Goal: Task Accomplishment & Management: Use online tool/utility

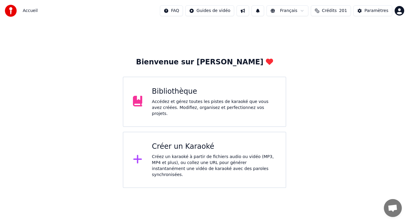
click at [214, 154] on div "Créez un karaoké à partir de fichiers audio ou vidéo (MP3, MP4 et plus), ou col…" at bounding box center [214, 166] width 124 height 24
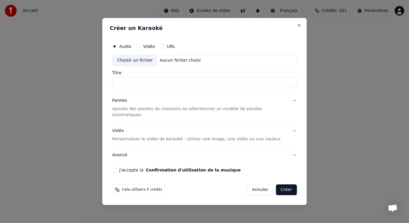
click at [143, 64] on div "Choisir un fichier" at bounding box center [135, 60] width 45 height 11
drag, startPoint x: 199, startPoint y: 89, endPoint x: 180, endPoint y: 87, distance: 19.6
click at [180, 87] on input "**********" at bounding box center [204, 83] width 185 height 11
type input "**********"
click at [249, 188] on button "Annuler" at bounding box center [260, 189] width 26 height 11
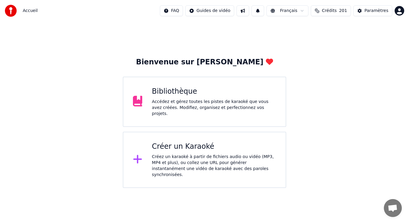
click at [177, 99] on div "Bibliothèque Accédez et gérez toutes les pistes de karaoké que vous avez créées…" at bounding box center [214, 102] width 124 height 30
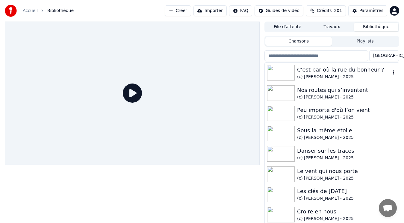
click at [318, 75] on div "(c) [PERSON_NAME] - 2025" at bounding box center [343, 77] width 93 height 6
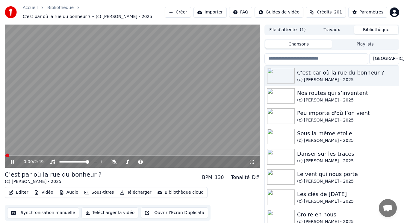
click at [89, 118] on video at bounding box center [132, 96] width 255 height 143
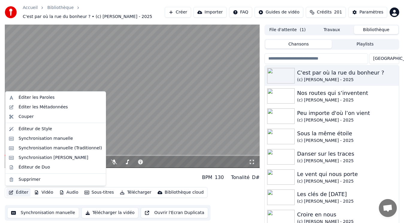
click at [18, 192] on button "Éditer" at bounding box center [18, 192] width 24 height 8
click at [37, 94] on div "Éditer les Paroles" at bounding box center [56, 98] width 98 height 10
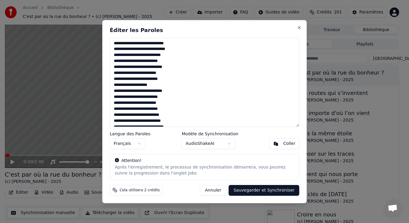
click at [172, 104] on textarea at bounding box center [205, 82] width 190 height 89
click at [220, 191] on button "Annuler" at bounding box center [213, 190] width 26 height 11
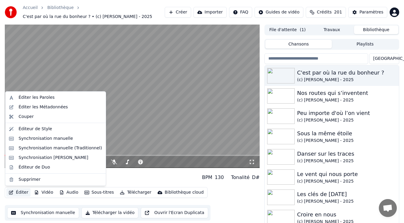
click at [25, 193] on button "Éditer" at bounding box center [18, 192] width 24 height 8
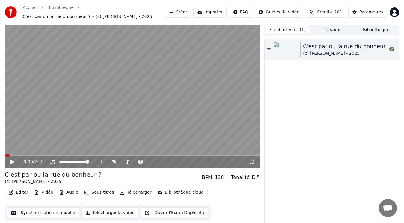
click at [303, 31] on span "( 1 )" at bounding box center [303, 30] width 6 height 6
click at [191, 11] on button "Créer" at bounding box center [178, 12] width 26 height 11
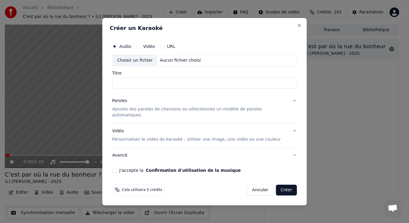
click at [154, 61] on div "Choisir un fichier" at bounding box center [135, 60] width 45 height 11
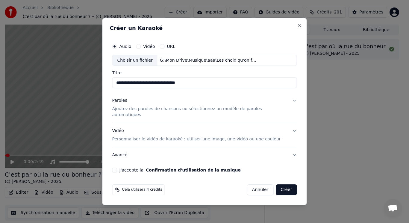
drag, startPoint x: 199, startPoint y: 89, endPoint x: 182, endPoint y: 89, distance: 16.8
click at [182, 88] on input "**********" at bounding box center [204, 83] width 185 height 11
type input "**********"
click at [130, 111] on p "Ajoutez des paroles de chansons ou sélectionnez un modèle de paroles automatiqu…" at bounding box center [199, 112] width 175 height 12
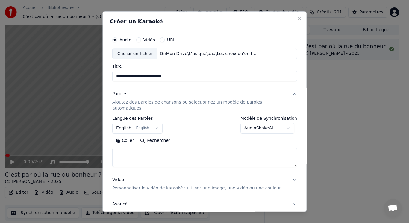
click at [134, 123] on button "English English" at bounding box center [137, 128] width 50 height 11
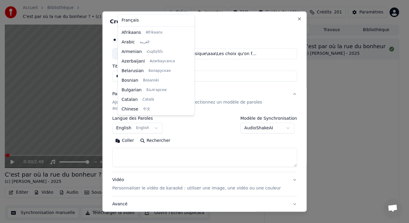
scroll to position [48, 0]
select select "**"
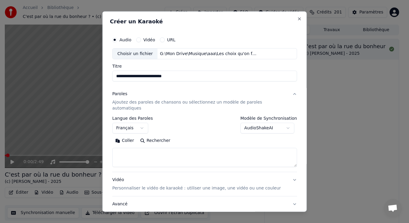
click at [133, 136] on button "Coller" at bounding box center [124, 141] width 25 height 10
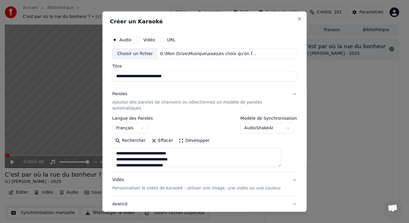
click at [149, 185] on p "Personnaliser le vidéo de karaoké : utiliser une image, une vidéo ou une couleur" at bounding box center [196, 188] width 169 height 6
type textarea "**********"
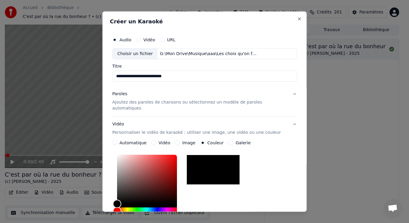
click at [179, 140] on button "Image" at bounding box center [177, 142] width 5 height 5
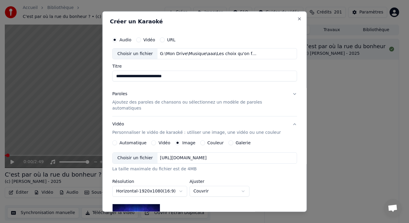
click at [145, 155] on div "Choisir un fichier" at bounding box center [135, 158] width 45 height 11
click at [200, 185] on body "**********" at bounding box center [202, 111] width 404 height 223
select select "****"
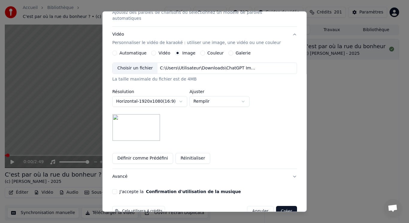
click at [123, 189] on div "J'accepte la Confirmation d'utilisation de la musique" at bounding box center [204, 191] width 185 height 5
click at [117, 189] on button "J'accepte la Confirmation d'utilisation de la musique" at bounding box center [114, 191] width 5 height 5
click at [276, 206] on button "Créer" at bounding box center [286, 211] width 21 height 11
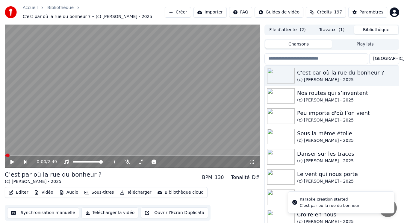
click at [388, 31] on button "Bibliothèque" at bounding box center [376, 29] width 44 height 9
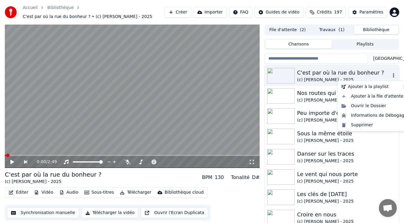
click at [390, 76] on icon "button" at bounding box center [393, 75] width 6 height 5
drag, startPoint x: 374, startPoint y: 127, endPoint x: 369, endPoint y: 127, distance: 5.1
click at [369, 127] on div "Supprimer" at bounding box center [374, 125] width 70 height 10
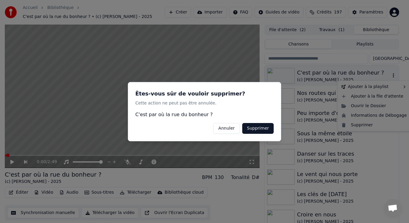
click at [369, 127] on div at bounding box center [204, 111] width 409 height 223
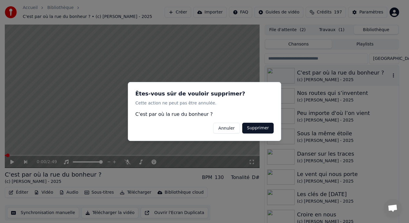
click at [249, 127] on button "Supprimer" at bounding box center [257, 128] width 31 height 11
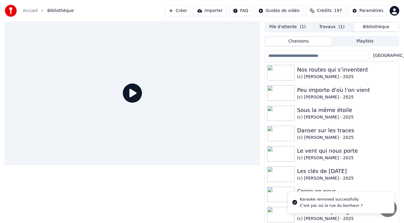
click at [292, 30] on button "File d'attente ( 1 )" at bounding box center [287, 27] width 44 height 9
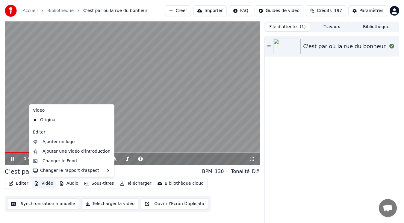
click at [49, 183] on button "Vidéo" at bounding box center [44, 183] width 24 height 8
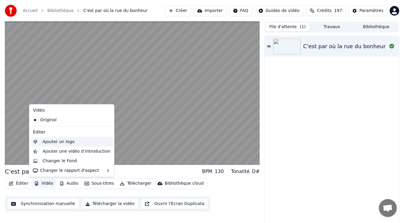
click at [57, 143] on div "Ajouter un logo" at bounding box center [59, 142] width 32 height 6
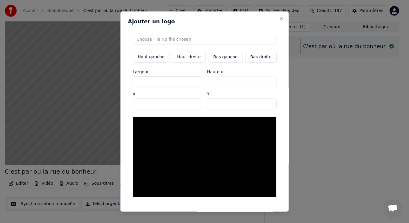
click at [162, 39] on input "file" at bounding box center [205, 39] width 144 height 11
type input "**********"
type input "***"
click at [228, 60] on button "Bas gauche" at bounding box center [225, 57] width 34 height 11
type input "***"
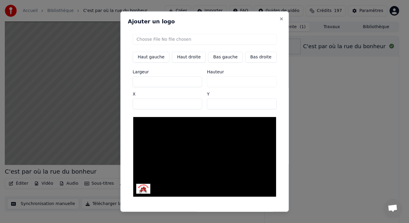
click at [255, 212] on button "Sauvegarder" at bounding box center [263, 217] width 36 height 11
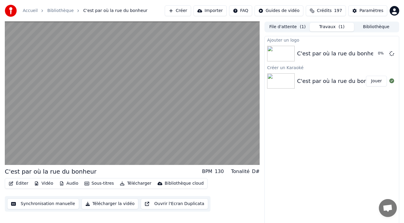
click at [129, 108] on video at bounding box center [132, 93] width 255 height 143
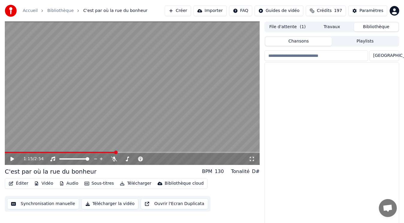
click at [381, 26] on button "Bibliothèque" at bounding box center [376, 27] width 44 height 9
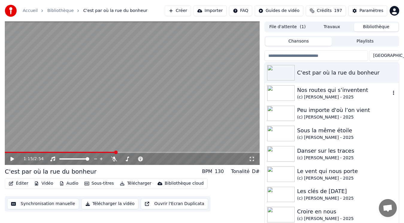
click at [331, 92] on div "Nos routes qui s’inventent" at bounding box center [343, 90] width 93 height 8
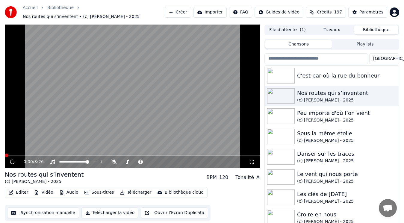
click at [147, 114] on video at bounding box center [132, 96] width 255 height 143
click at [57, 105] on video at bounding box center [132, 96] width 255 height 143
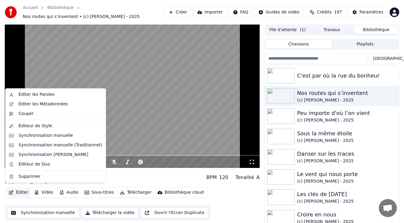
click at [22, 190] on button "Éditer" at bounding box center [18, 192] width 24 height 8
click at [38, 105] on div "Éditer les Métadonnées" at bounding box center [43, 104] width 49 height 6
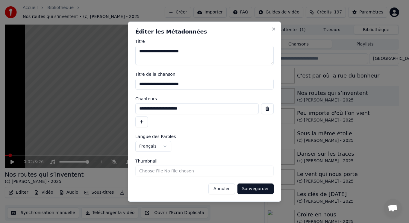
drag, startPoint x: 228, startPoint y: 113, endPoint x: 120, endPoint y: 108, distance: 108.2
click at [120, 108] on body "Accueil Bibliothèque Nos routes qui s’inventent • (c) [PERSON_NAME] - 2025 Crée…" at bounding box center [202, 111] width 404 height 223
click at [274, 29] on button "Close" at bounding box center [273, 29] width 5 height 5
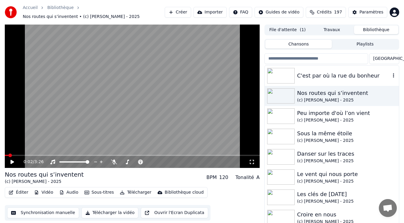
click at [300, 73] on div "C'est par où la rue du bonheur" at bounding box center [343, 76] width 93 height 8
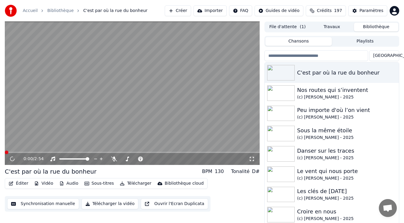
click at [22, 186] on button "Éditer" at bounding box center [18, 183] width 24 height 8
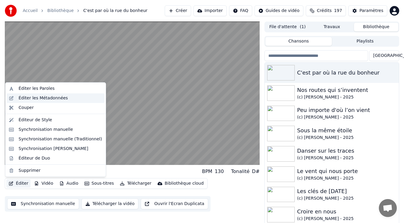
click at [34, 97] on div "Éditer les Métadonnées" at bounding box center [43, 98] width 49 height 6
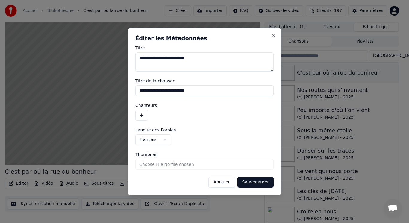
click at [139, 114] on button "button" at bounding box center [141, 115] width 13 height 11
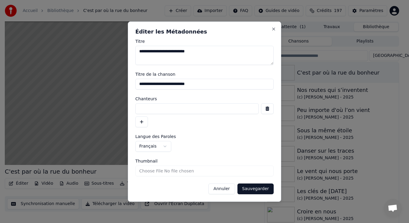
paste input "**********"
type input "**********"
click at [256, 190] on button "Sauvegarder" at bounding box center [255, 189] width 36 height 11
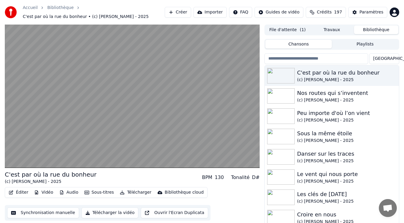
click at [19, 192] on button "Éditer" at bounding box center [18, 192] width 24 height 8
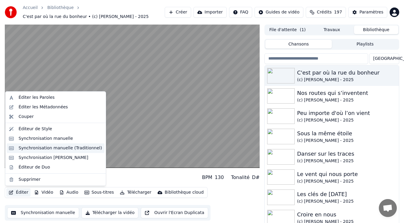
click at [33, 148] on div "Synchronisation manuelle (Traditionnel)" at bounding box center [61, 148] width 84 height 6
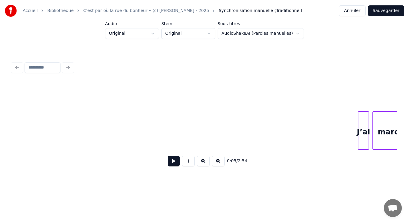
click at [176, 165] on button at bounding box center [174, 161] width 12 height 11
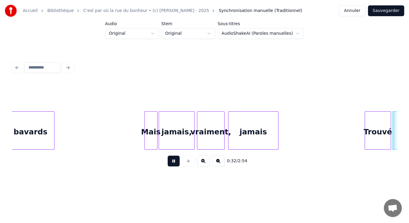
scroll to position [0, 1928]
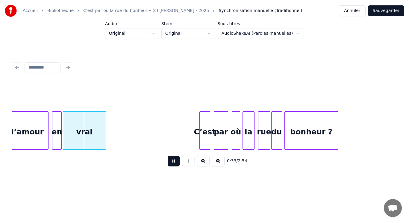
click at [176, 166] on button at bounding box center [174, 161] width 12 height 11
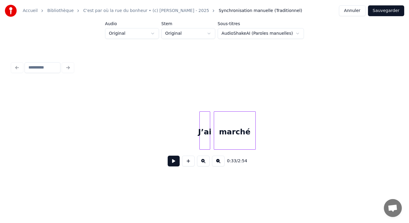
scroll to position [0, 0]
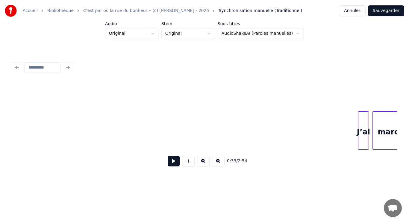
click at [172, 166] on button at bounding box center [174, 161] width 12 height 11
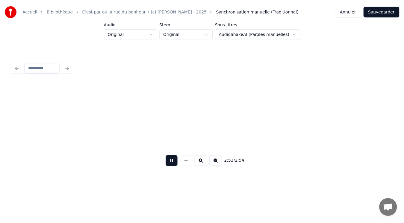
scroll to position [0, 10083]
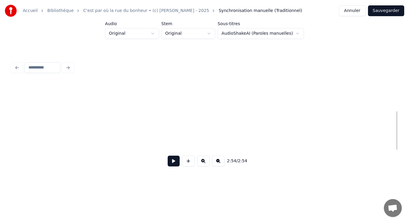
click at [383, 13] on button "Sauvegarder" at bounding box center [386, 10] width 36 height 11
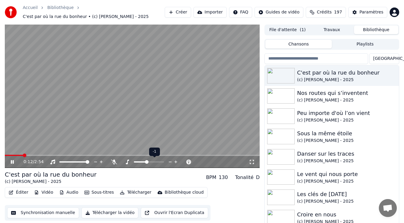
click at [147, 163] on span at bounding box center [147, 162] width 4 height 4
click at [33, 128] on video at bounding box center [132, 96] width 255 height 143
click at [5, 157] on span at bounding box center [7, 156] width 4 height 4
click at [112, 160] on icon at bounding box center [114, 162] width 6 height 5
click at [97, 128] on video at bounding box center [132, 96] width 255 height 143
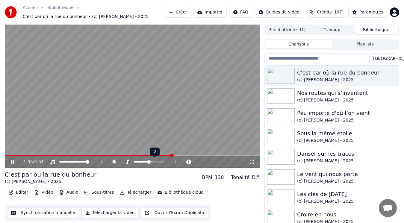
click at [149, 162] on span at bounding box center [149, 162] width 4 height 4
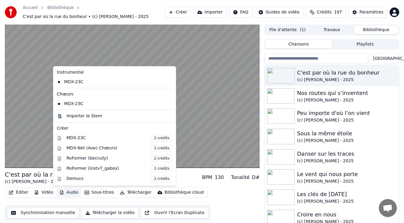
click at [63, 192] on button "Audio" at bounding box center [69, 192] width 24 height 8
click at [87, 118] on div "Importer le Stem" at bounding box center [84, 116] width 36 height 6
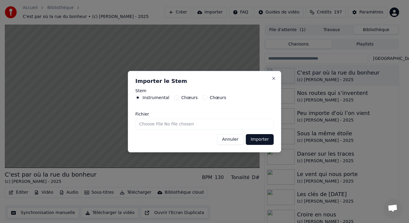
click at [152, 123] on input "Fichier" at bounding box center [204, 124] width 138 height 11
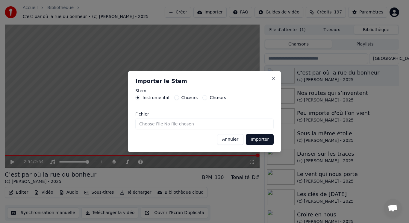
type input "**********"
click at [255, 140] on button "Importer" at bounding box center [260, 139] width 28 height 11
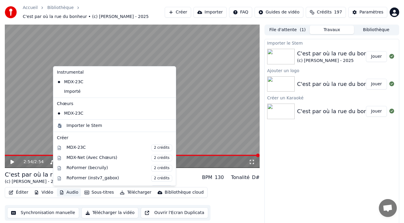
click at [66, 193] on button "Audio" at bounding box center [69, 192] width 24 height 8
click at [81, 124] on div "Importer le Stem" at bounding box center [84, 126] width 36 height 6
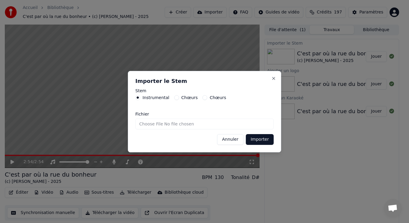
click at [184, 99] on label "Chœurs" at bounding box center [189, 98] width 16 height 4
click at [179, 99] on button "Chœurs" at bounding box center [176, 97] width 5 height 5
click at [163, 126] on input "Fichier" at bounding box center [204, 124] width 138 height 11
type input "**********"
click at [255, 142] on button "Importer" at bounding box center [260, 139] width 28 height 11
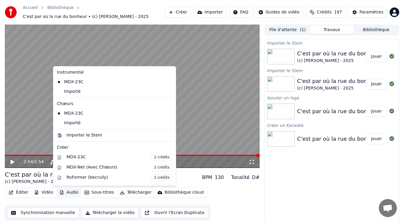
click at [65, 193] on button "Audio" at bounding box center [69, 192] width 24 height 8
click at [85, 123] on div "Importé" at bounding box center [109, 123] width 111 height 10
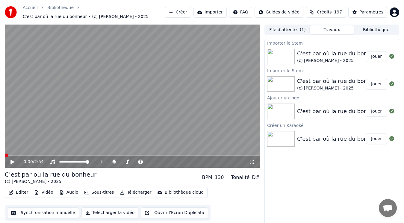
click at [71, 194] on button "Audio" at bounding box center [69, 192] width 24 height 8
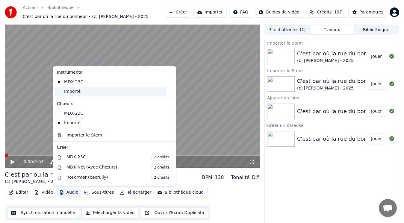
click at [77, 94] on div "Importé" at bounding box center [109, 92] width 111 height 10
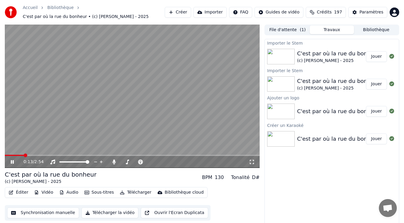
click at [48, 123] on video at bounding box center [132, 96] width 255 height 143
click at [5, 156] on span at bounding box center [5, 155] width 0 height 1
click at [31, 125] on video at bounding box center [132, 96] width 255 height 143
click at [15, 155] on span at bounding box center [16, 156] width 4 height 4
click at [37, 128] on video at bounding box center [132, 96] width 255 height 143
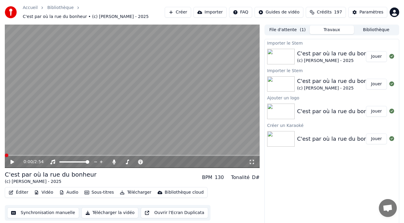
click at [5, 156] on span at bounding box center [7, 156] width 4 height 4
click at [40, 126] on video at bounding box center [132, 96] width 255 height 143
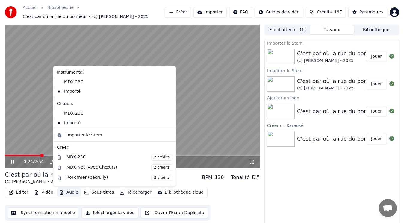
click at [62, 193] on button "Audio" at bounding box center [69, 192] width 24 height 8
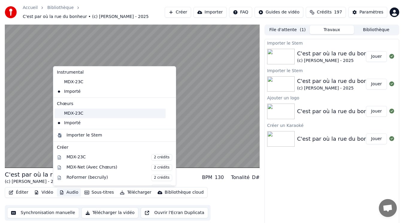
click at [66, 113] on div "MDX-23C" at bounding box center [109, 114] width 111 height 10
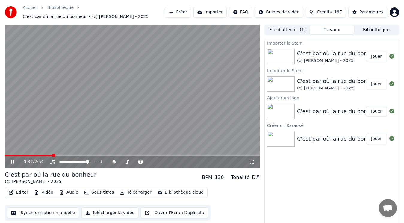
click at [47, 132] on video at bounding box center [132, 96] width 255 height 143
click at [5, 154] on span at bounding box center [7, 156] width 4 height 4
click at [56, 113] on video at bounding box center [132, 96] width 255 height 143
click at [5, 156] on span at bounding box center [7, 156] width 4 height 4
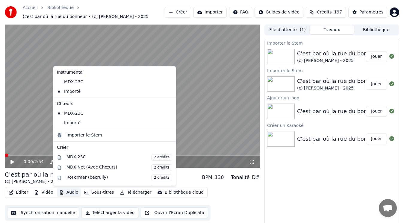
click at [60, 193] on icon "button" at bounding box center [61, 192] width 3 height 4
click at [168, 121] on icon at bounding box center [170, 123] width 4 height 5
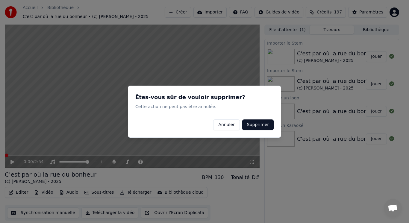
click at [255, 125] on button "Supprimer" at bounding box center [257, 124] width 31 height 11
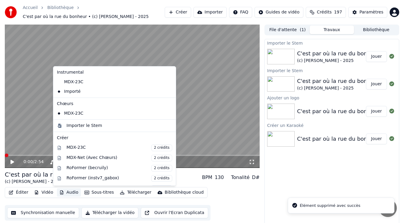
click at [67, 193] on button "Audio" at bounding box center [69, 192] width 24 height 8
click at [89, 125] on div "Importer le Stem" at bounding box center [84, 126] width 36 height 6
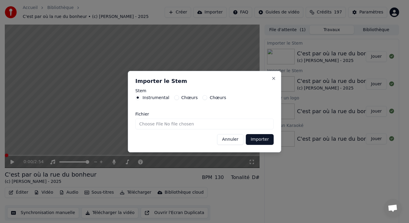
click at [181, 96] on label "Chœurs" at bounding box center [189, 98] width 16 height 4
click at [179, 96] on button "Chœurs" at bounding box center [176, 97] width 5 height 5
click at [160, 124] on input "Fichier" at bounding box center [204, 124] width 138 height 11
type input "**********"
click at [256, 141] on button "Importer" at bounding box center [260, 139] width 28 height 11
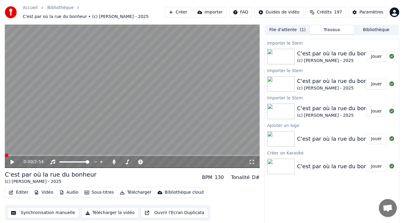
click at [24, 110] on video at bounding box center [132, 96] width 255 height 143
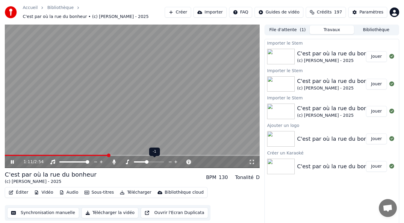
click at [147, 161] on span at bounding box center [147, 162] width 4 height 4
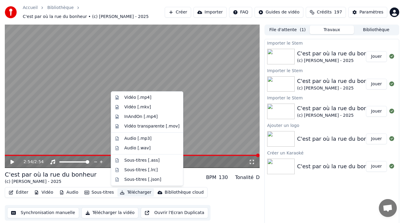
click at [121, 190] on button "Télécharger" at bounding box center [135, 192] width 36 height 8
click at [143, 107] on div "Vidéo [.mkv]" at bounding box center [137, 107] width 27 height 6
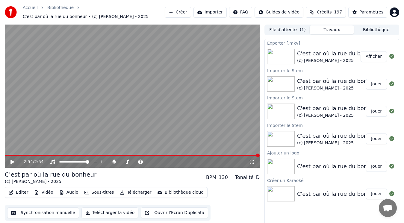
click at [379, 57] on button "Afficher" at bounding box center [374, 56] width 26 height 11
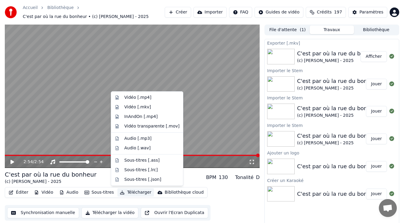
click at [129, 191] on button "Télécharger" at bounding box center [135, 192] width 36 height 8
click at [140, 98] on div "Vidéo [.mp4]" at bounding box center [137, 98] width 27 height 6
